Goal: Download file/media

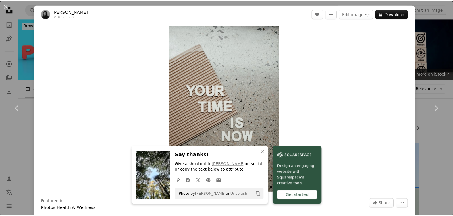
scroll to position [816, 0]
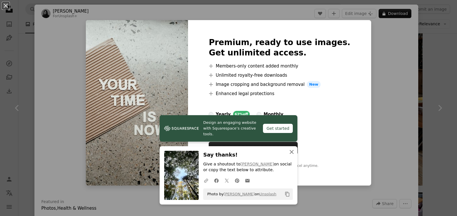
click at [292, 152] on icon "An X shape" at bounding box center [291, 151] width 7 height 7
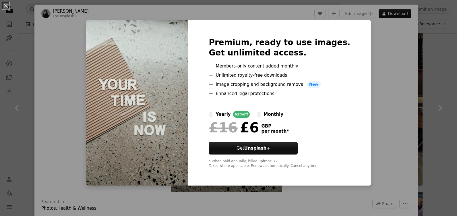
click at [370, 40] on div "An X shape Premium, ready to use images. Get unlimited access. A plus sign Memb…" at bounding box center [228, 108] width 457 height 216
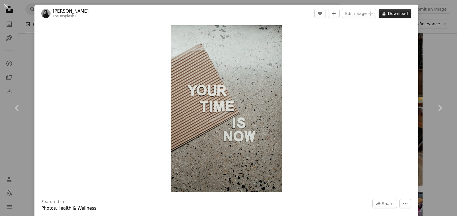
click at [395, 14] on button "A lock Download" at bounding box center [395, 13] width 33 height 9
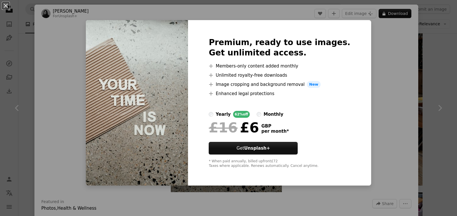
click at [101, 17] on div "An X shape Premium, ready to use images. Get unlimited access. A plus sign Memb…" at bounding box center [228, 108] width 457 height 216
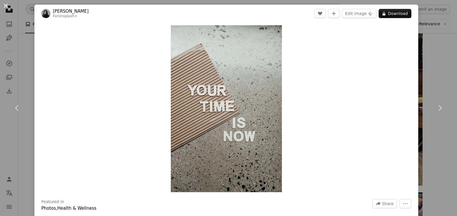
click at [6, 6] on button "An X shape" at bounding box center [5, 5] width 7 height 7
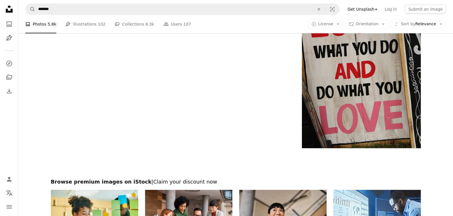
scroll to position [1826, 0]
